Goal: Transaction & Acquisition: Purchase product/service

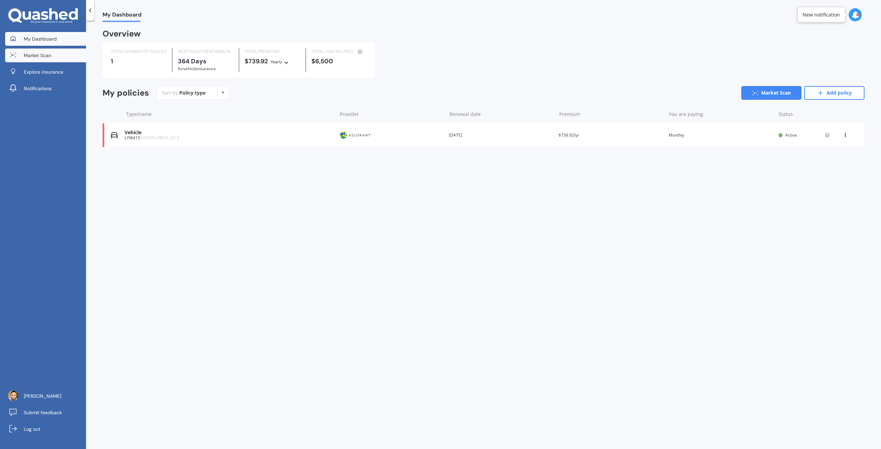
click at [48, 53] on span "Market Scan" at bounding box center [38, 55] width 28 height 7
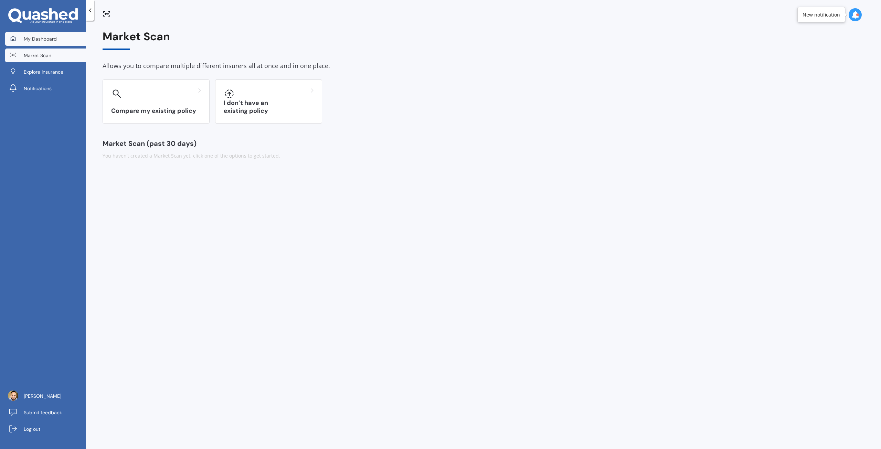
click at [47, 41] on span "My Dashboard" at bounding box center [40, 38] width 33 height 7
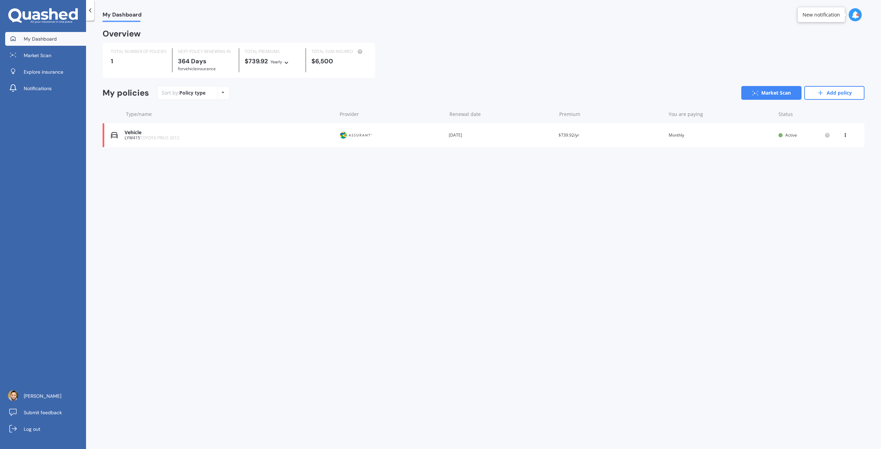
click at [184, 224] on div "My Dashboard Overview TOTAL NUMBER OF POLICIES 1 NEXT POLICY RENEWING [DATE] fo…" at bounding box center [483, 236] width 795 height 428
click at [42, 55] on span "Market Scan" at bounding box center [38, 55] width 28 height 7
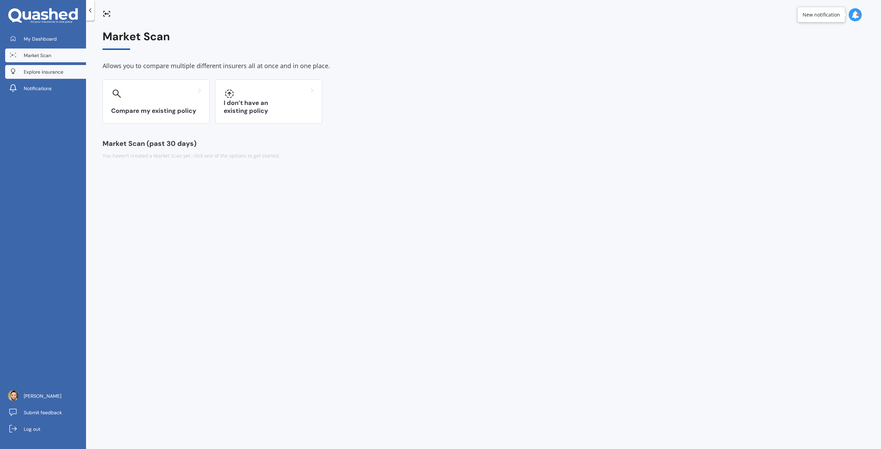
click at [35, 75] on span "Explore insurance" at bounding box center [44, 71] width 40 height 7
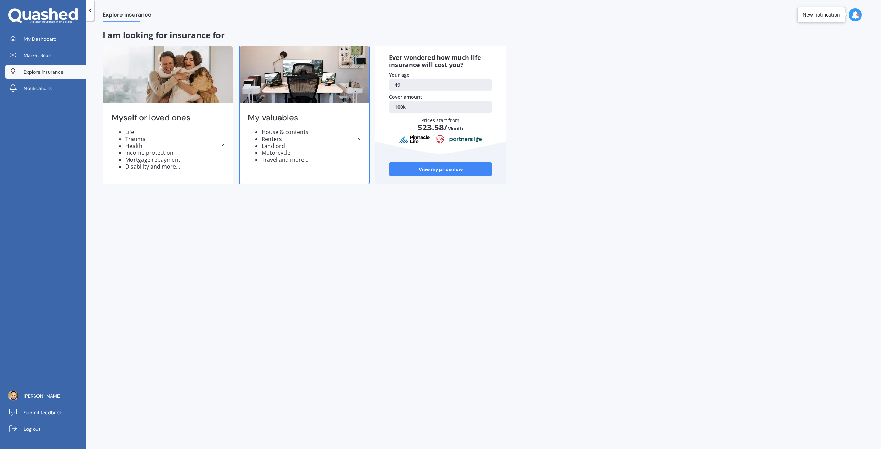
click at [288, 152] on li "Motorcycle" at bounding box center [309, 152] width 94 height 7
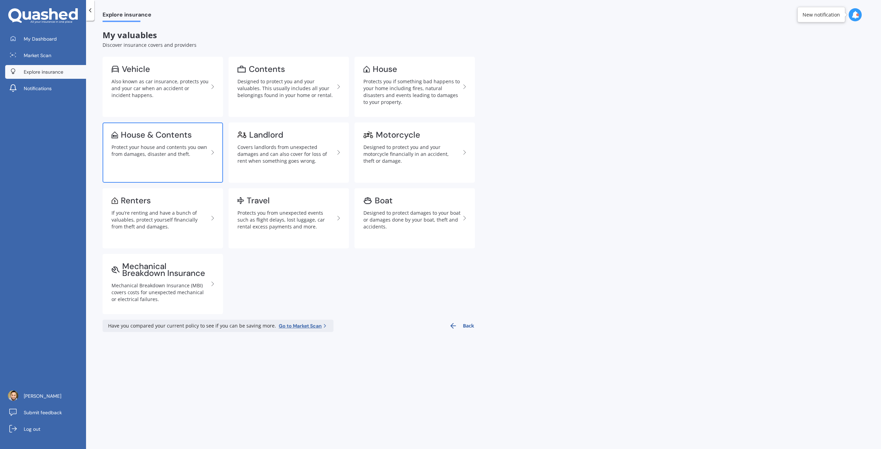
click at [152, 154] on div "Protect your house and contents you own from damages, disaster and theft." at bounding box center [160, 151] width 97 height 14
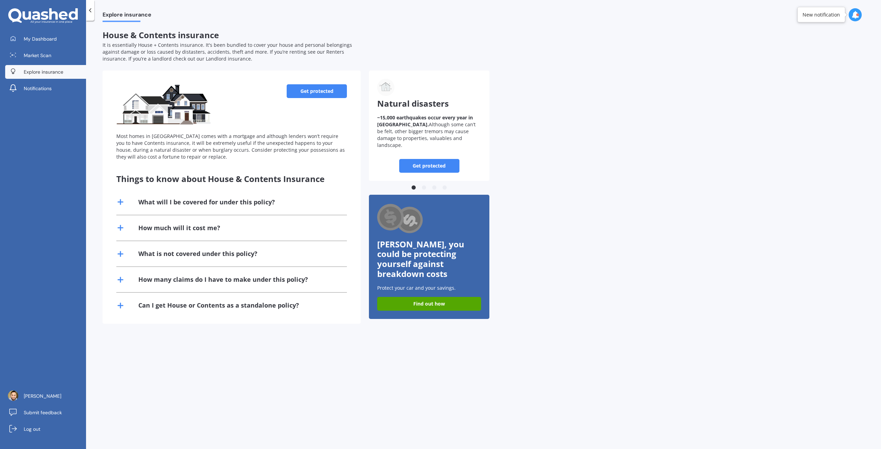
click at [307, 81] on div "Get protected Most homes in [GEOGRAPHIC_DATA] comes with a mortgage and althoug…" at bounding box center [232, 197] width 258 height 253
click at [303, 97] on link "Get protected" at bounding box center [317, 91] width 60 height 14
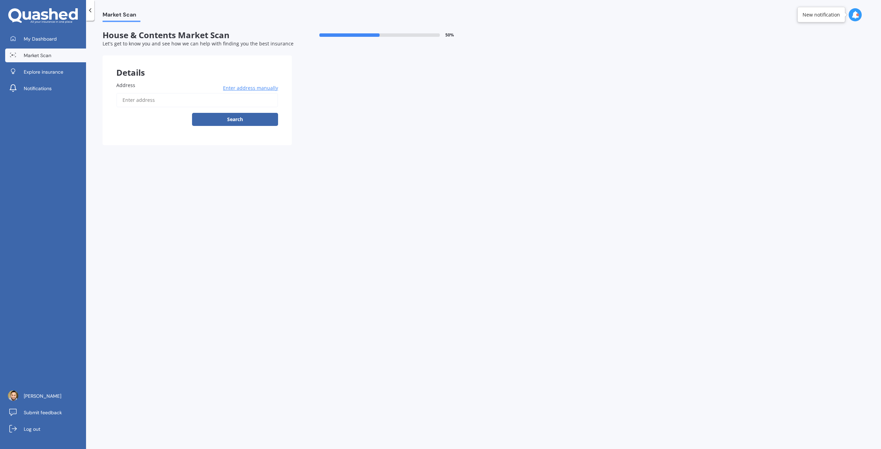
click at [155, 101] on input "Address" at bounding box center [197, 100] width 162 height 14
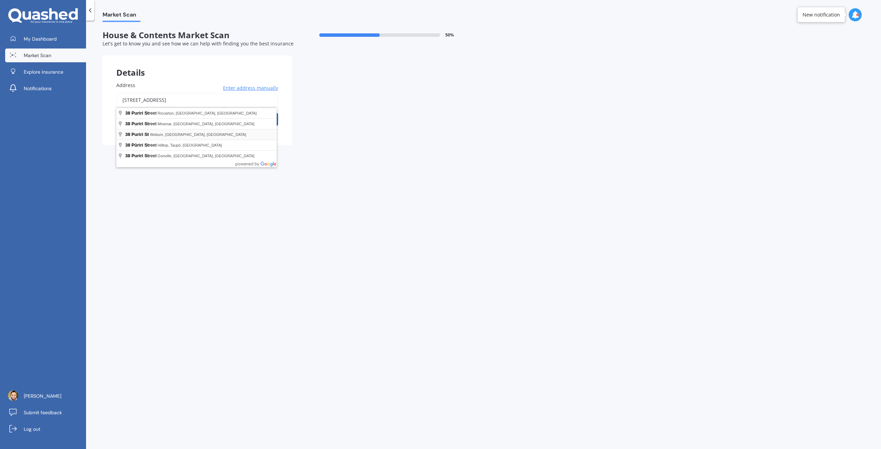
type input "[STREET_ADDRESS]"
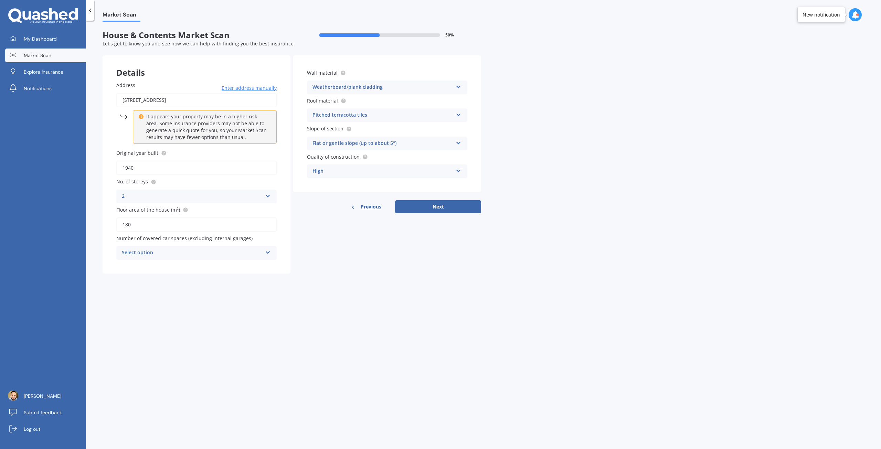
click at [223, 250] on div "Select option" at bounding box center [192, 253] width 140 height 8
click at [154, 288] on div "2" at bounding box center [197, 291] width 160 height 12
click at [431, 255] on div "Details Address [STREET_ADDRESS] Enter address manually It appears your propert…" at bounding box center [292, 164] width 379 height 218
click at [430, 210] on button "Next" at bounding box center [438, 206] width 86 height 13
select select "19"
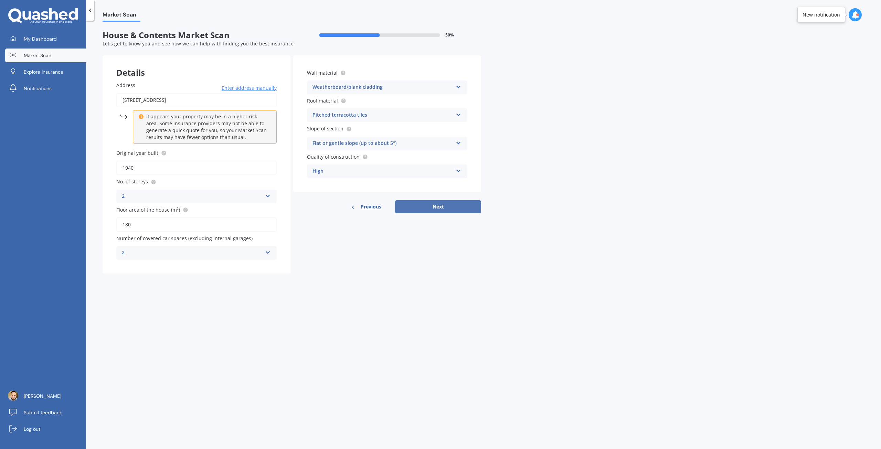
select select "11"
select select "1975"
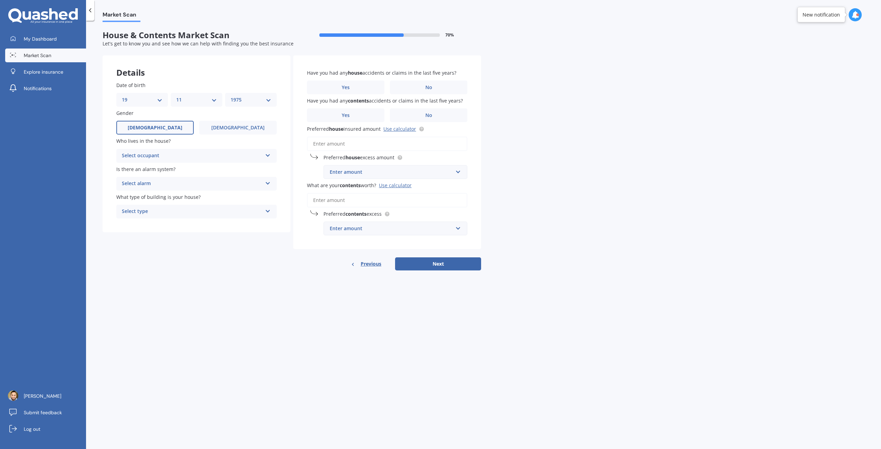
click at [157, 159] on div "Select occupant" at bounding box center [192, 156] width 140 height 8
click at [147, 171] on div "Owner" at bounding box center [197, 169] width 160 height 12
click at [150, 184] on div "Select alarm" at bounding box center [192, 184] width 140 height 8
click at [137, 220] on div "No" at bounding box center [197, 222] width 160 height 12
click at [156, 210] on div "Select type" at bounding box center [192, 212] width 140 height 8
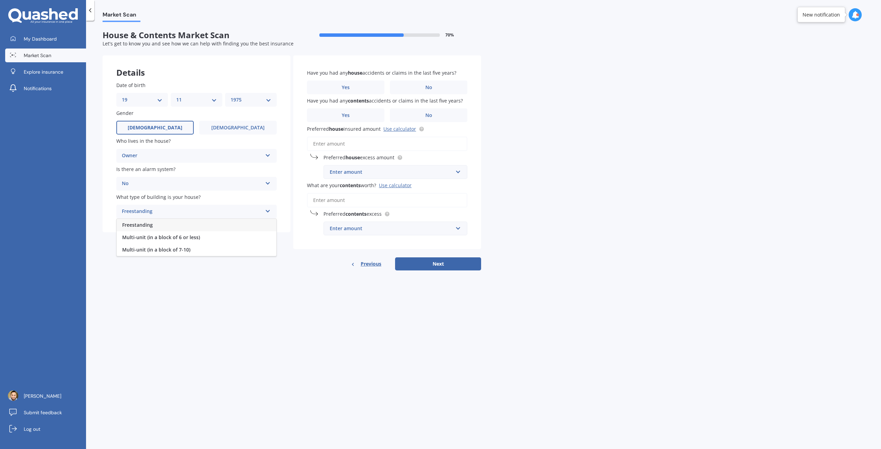
click at [141, 227] on span "Freestanding" at bounding box center [137, 225] width 31 height 7
click at [429, 87] on span "No" at bounding box center [428, 88] width 7 height 6
click at [0, 0] on input "No" at bounding box center [0, 0] width 0 height 0
click at [413, 118] on label "No" at bounding box center [428, 115] width 77 height 14
click at [0, 0] on input "No" at bounding box center [0, 0] width 0 height 0
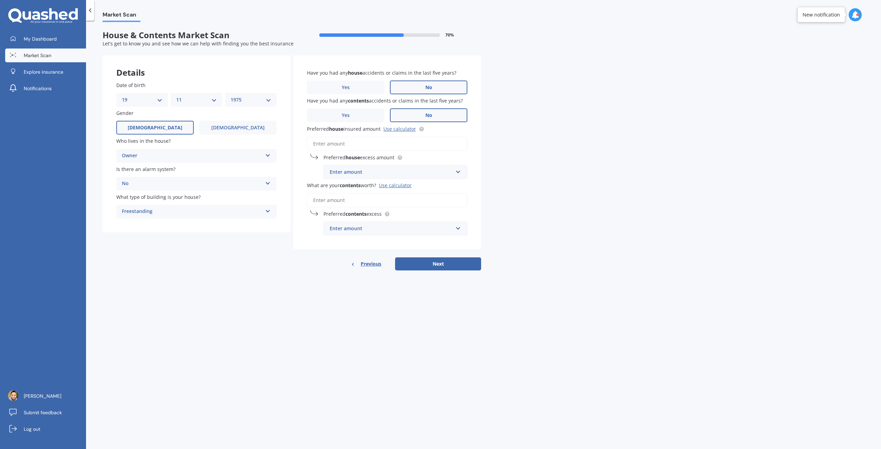
click at [339, 147] on input "Preferred house insured amount Use calculator" at bounding box center [387, 144] width 160 height 14
click at [398, 128] on link "Use calculator" at bounding box center [399, 129] width 33 height 7
click at [349, 172] on div "Enter amount" at bounding box center [391, 172] width 123 height 8
click at [342, 138] on input "Preferred house insured amount Use calculator" at bounding box center [387, 144] width 160 height 14
click at [340, 150] on input "Preferred house insured amount Use calculator" at bounding box center [387, 144] width 160 height 14
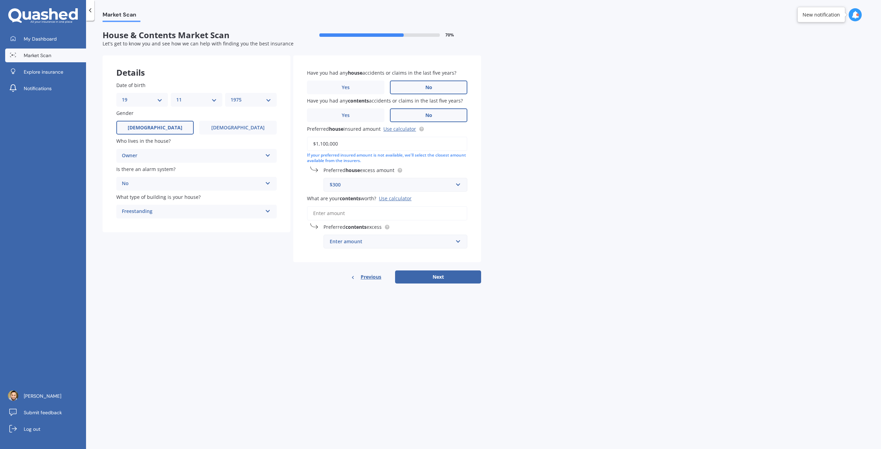
type input "$1,100,000"
click at [459, 184] on input "text" at bounding box center [393, 184] width 138 height 13
click at [356, 222] on div "$500" at bounding box center [395, 223] width 143 height 13
click at [538, 218] on div "Market Scan House & Contents Market Scan 70 % Let's get to know you and see how…" at bounding box center [483, 236] width 795 height 428
click at [324, 212] on input "What are your contents worth? Use calculator" at bounding box center [387, 213] width 160 height 14
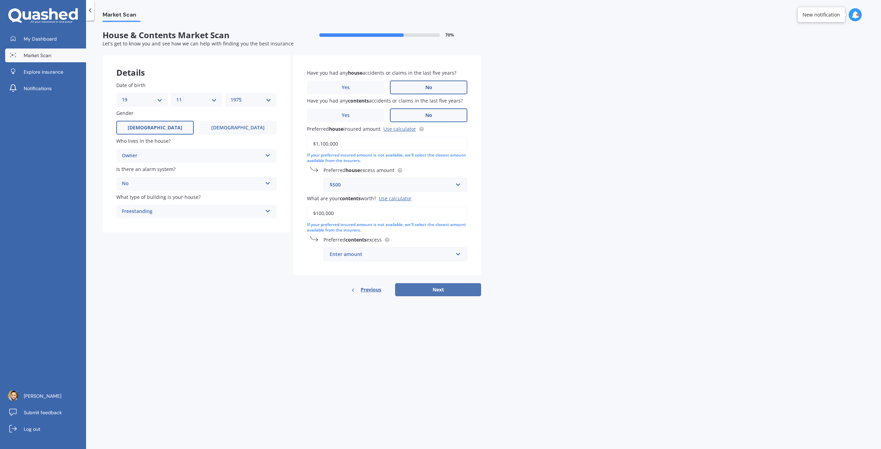
type input "$100,000"
click at [427, 286] on button "Next" at bounding box center [438, 289] width 86 height 13
click at [389, 261] on input "text" at bounding box center [393, 254] width 138 height 13
click at [338, 281] on span "$300" at bounding box center [334, 280] width 11 height 7
click at [431, 289] on button "Next" at bounding box center [438, 289] width 86 height 13
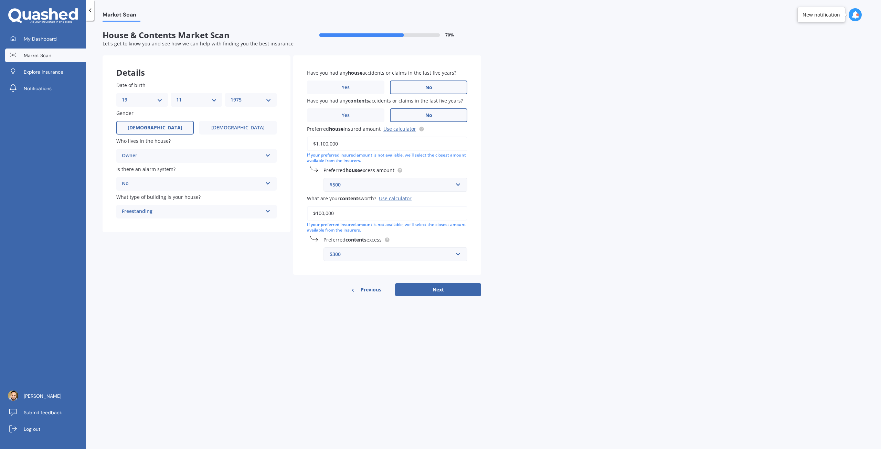
select select "19"
select select "11"
select select "1975"
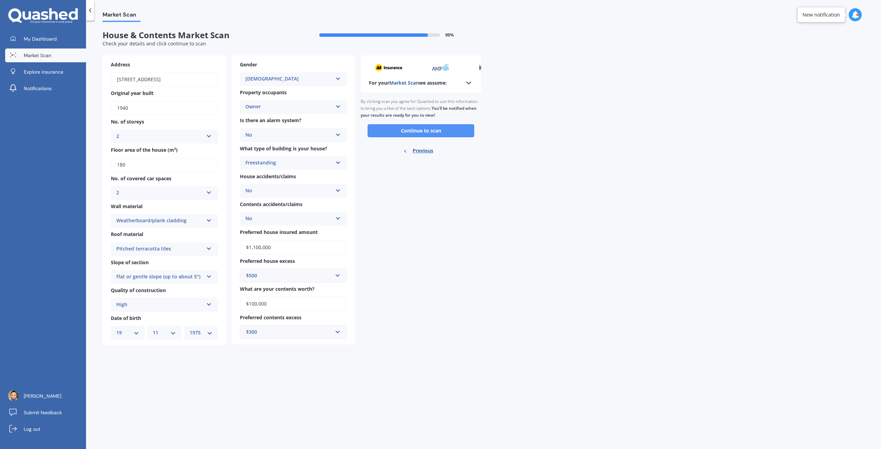
click at [436, 125] on button "Continue to scan" at bounding box center [421, 130] width 107 height 13
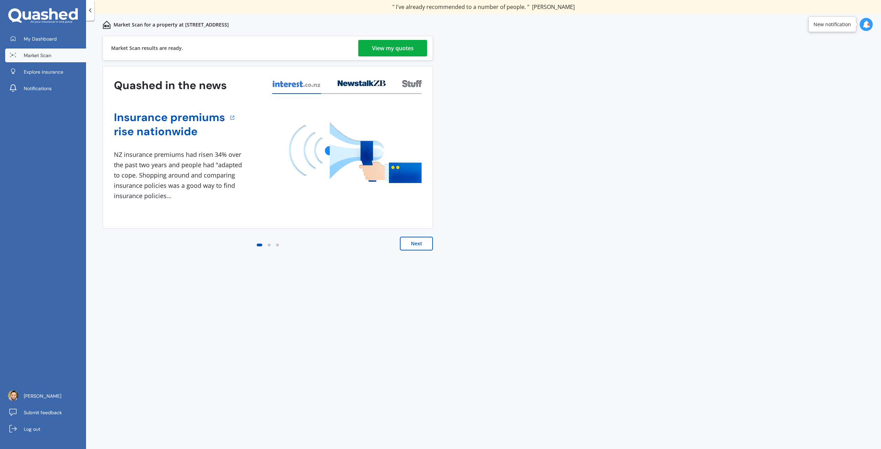
click at [387, 45] on div "View my quotes" at bounding box center [393, 48] width 42 height 17
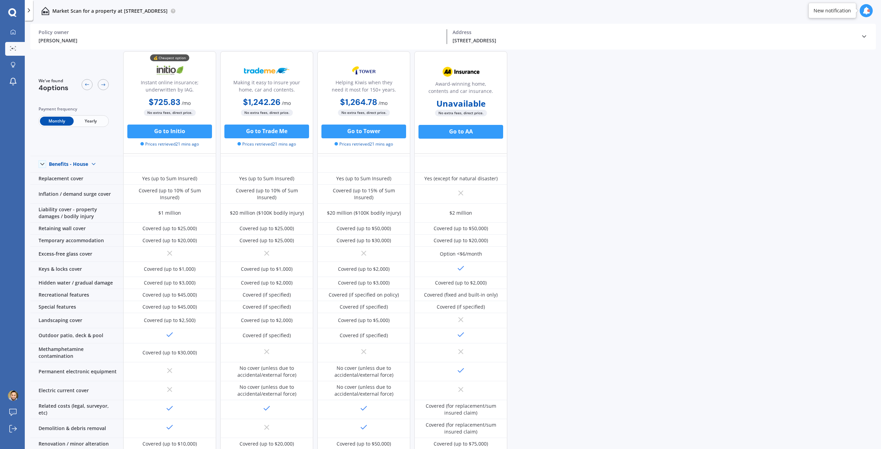
scroll to position [34, 0]
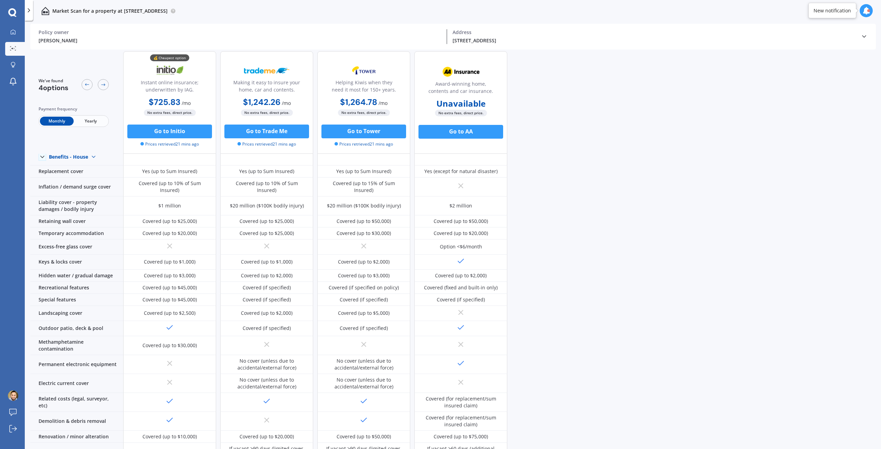
click at [95, 123] on span "Yearly" at bounding box center [91, 121] width 34 height 9
click at [597, 203] on div "We've found 4 options Payment frequency Monthly Yearly 💰 Cheapest option Instan…" at bounding box center [455, 217] width 851 height 400
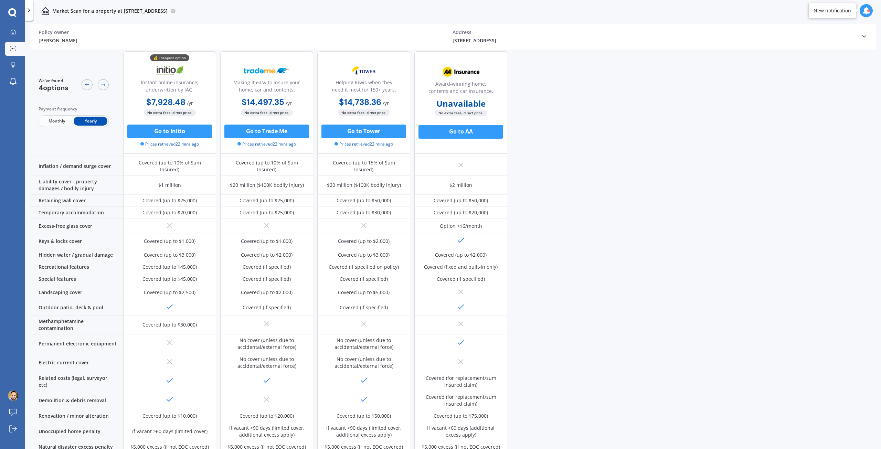
scroll to position [0, 0]
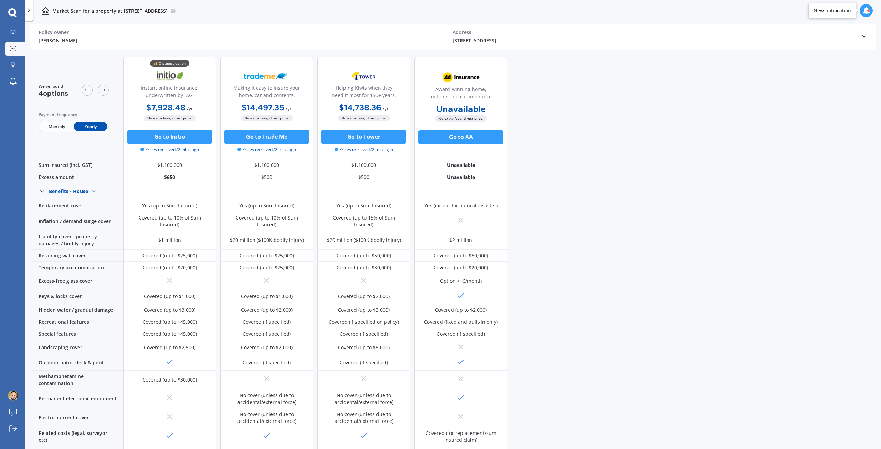
click at [582, 194] on div "We've found 4 options Payment frequency Monthly Yearly 💰 Cheapest option Instan…" at bounding box center [455, 251] width 851 height 400
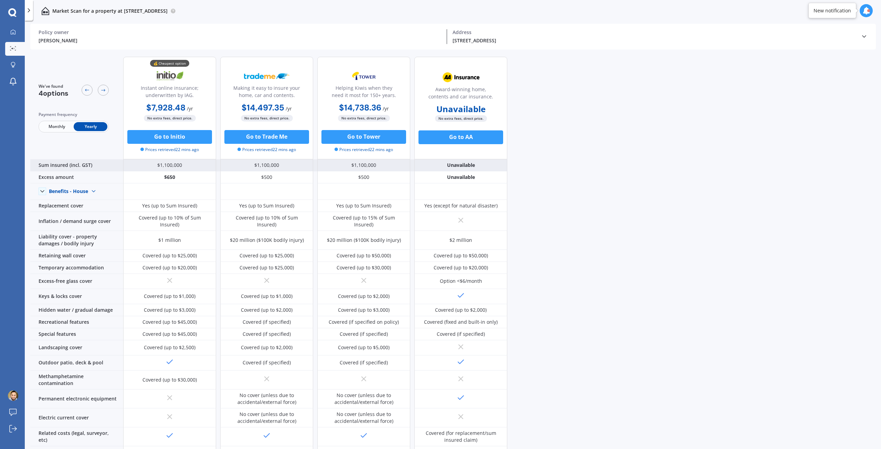
click at [137, 168] on div "$1,100,000" at bounding box center [169, 165] width 93 height 12
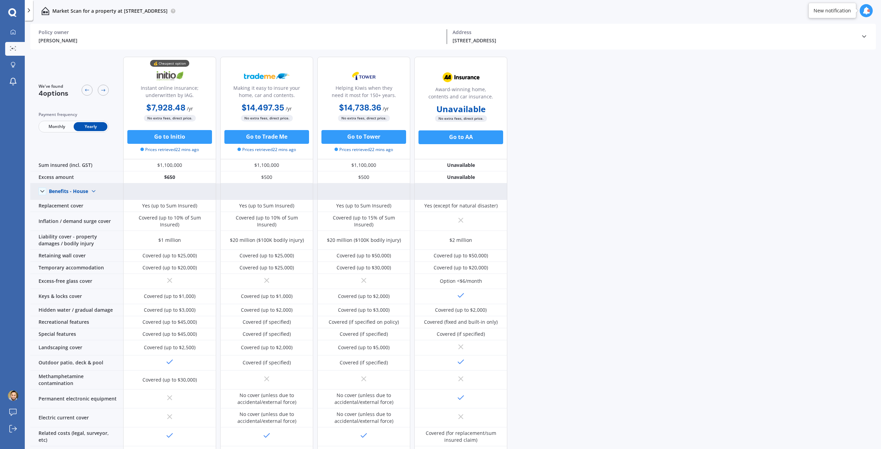
click at [42, 193] on icon at bounding box center [42, 191] width 7 height 7
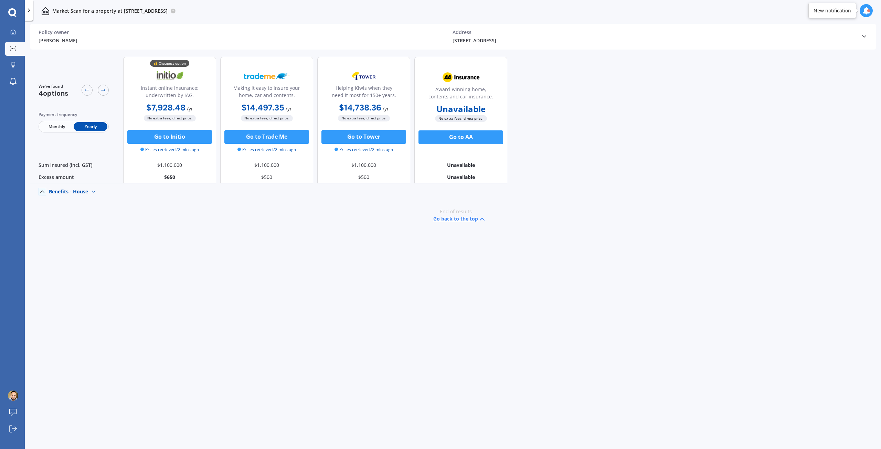
click at [93, 189] on img at bounding box center [93, 191] width 11 height 11
click at [88, 213] on span "Benefits - Contents" at bounding box center [77, 216] width 44 height 7
click at [248, 254] on div "We've found 4 options Payment frequency Monthly Yearly 💰 Cheapest option Instan…" at bounding box center [455, 251] width 851 height 400
click at [279, 279] on div "We've found 4 options Payment frequency Monthly Yearly 💰 Cheapest option Instan…" at bounding box center [455, 251] width 851 height 400
drag, startPoint x: 206, startPoint y: 296, endPoint x: 203, endPoint y: 291, distance: 5.7
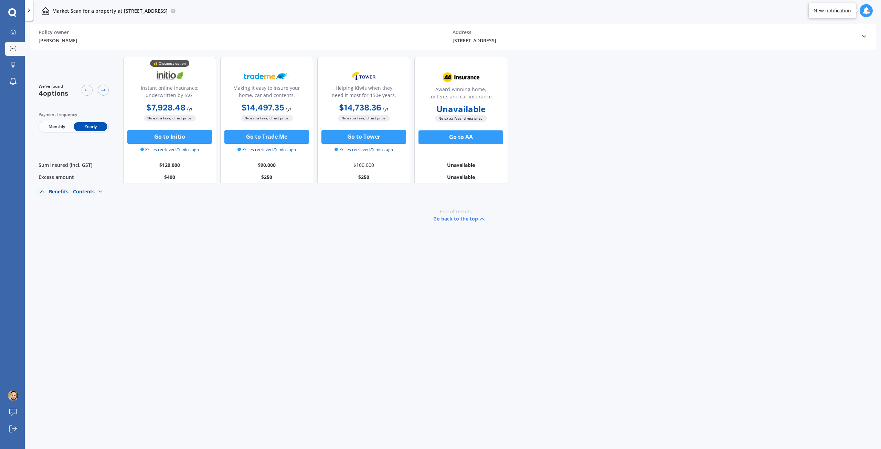
click at [206, 295] on div "We've found 4 options Payment frequency Monthly Yearly 💰 Cheapest option Instan…" at bounding box center [455, 251] width 851 height 400
